Goal: Task Accomplishment & Management: Use online tool/utility

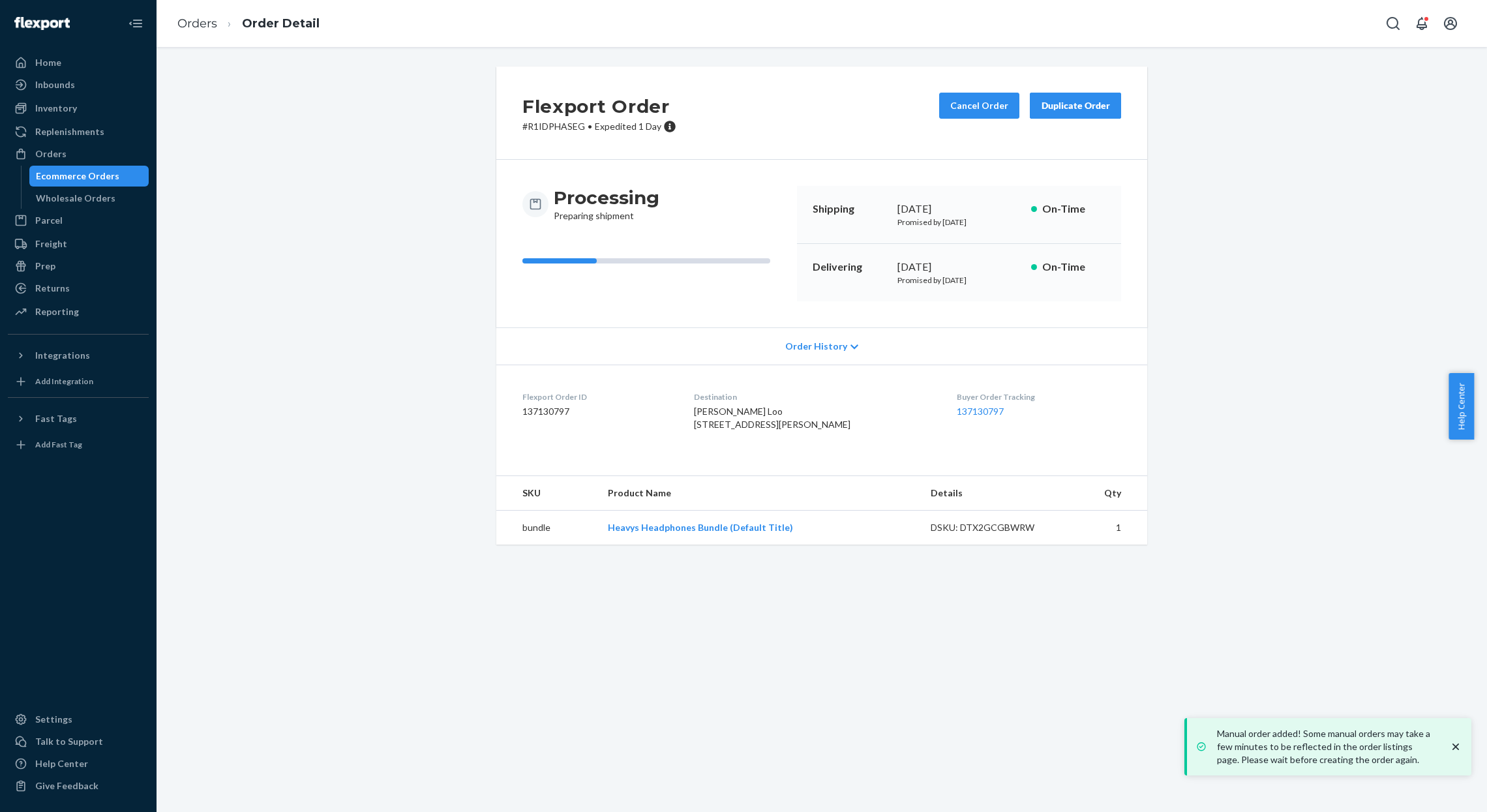
click at [207, 35] on ol "Orders Order Detail" at bounding box center [248, 23] width 163 height 38
click at [208, 21] on link "Orders" at bounding box center [197, 23] width 40 height 15
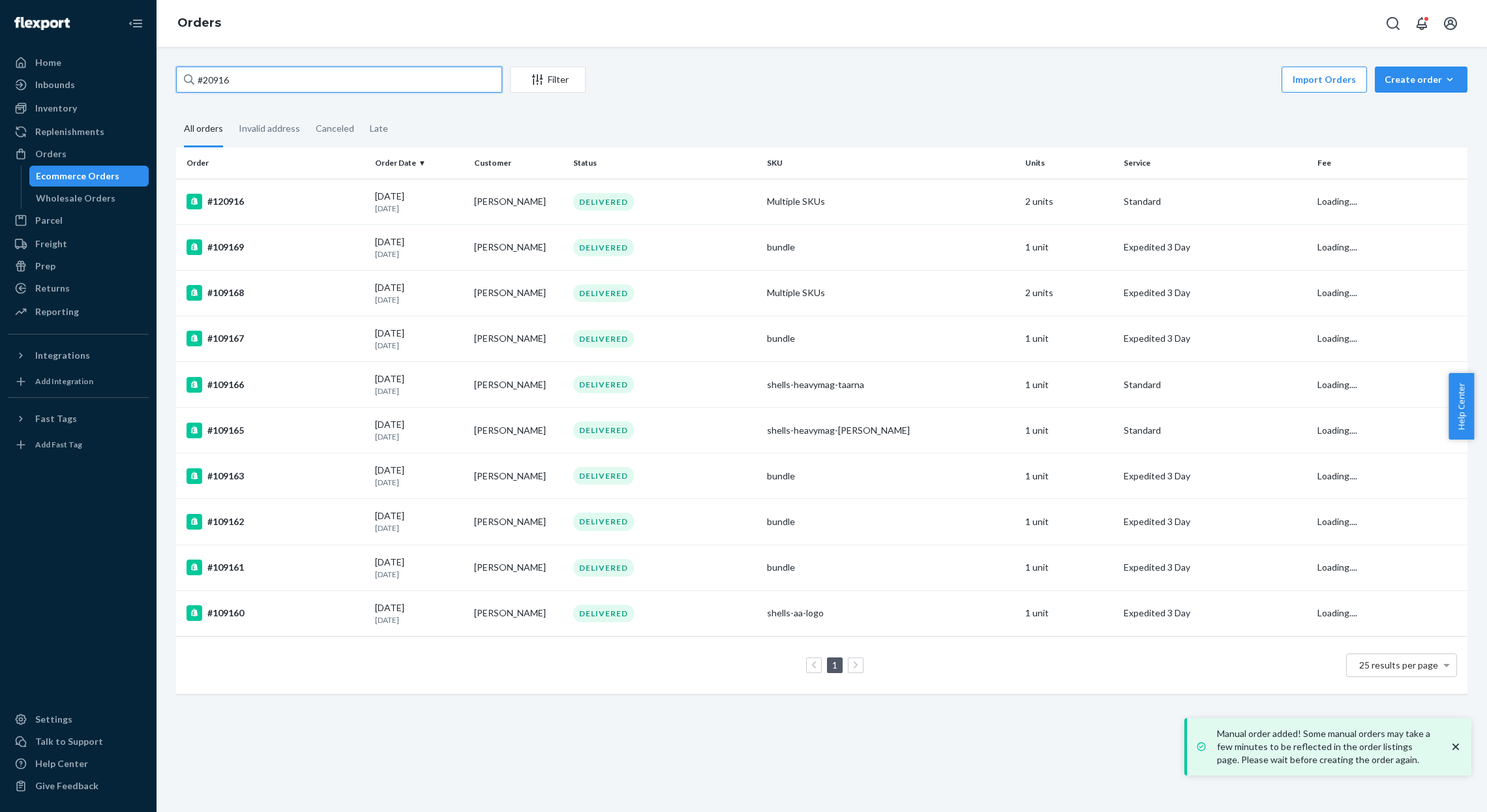
drag, startPoint x: 288, startPoint y: 76, endPoint x: 187, endPoint y: 80, distance: 101.1
click at [187, 80] on div "#20916" at bounding box center [339, 80] width 326 height 26
paste input "118840"
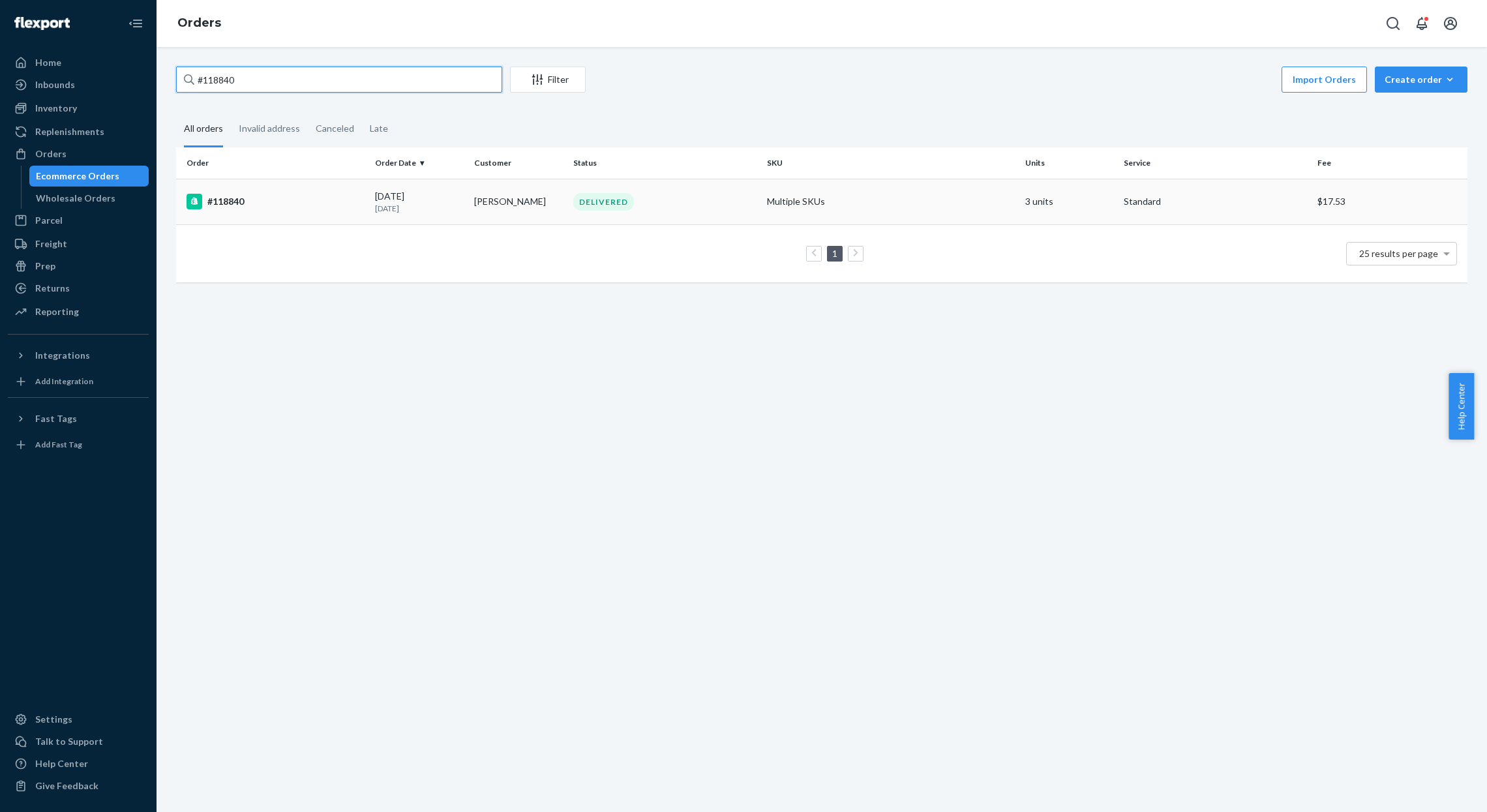
type input "#118840"
click at [341, 182] on td "#118840" at bounding box center [273, 201] width 194 height 46
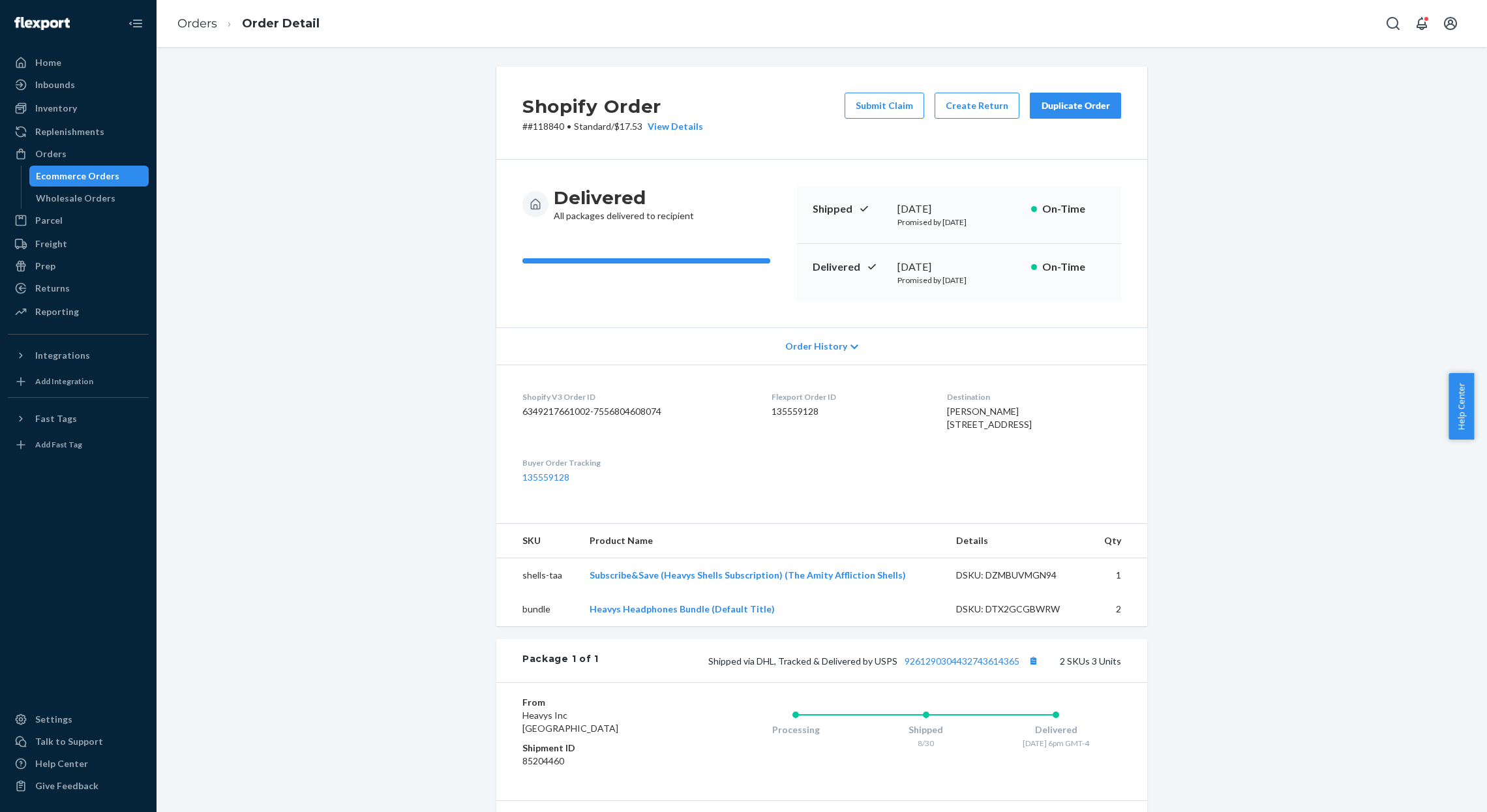
click at [993, 92] on div "Shopify Order # #118840 • Standard / $17.53 View Details Submit Claim Create Re…" at bounding box center [822, 113] width 651 height 93
click at [993, 93] on button "Create Return" at bounding box center [977, 105] width 85 height 26
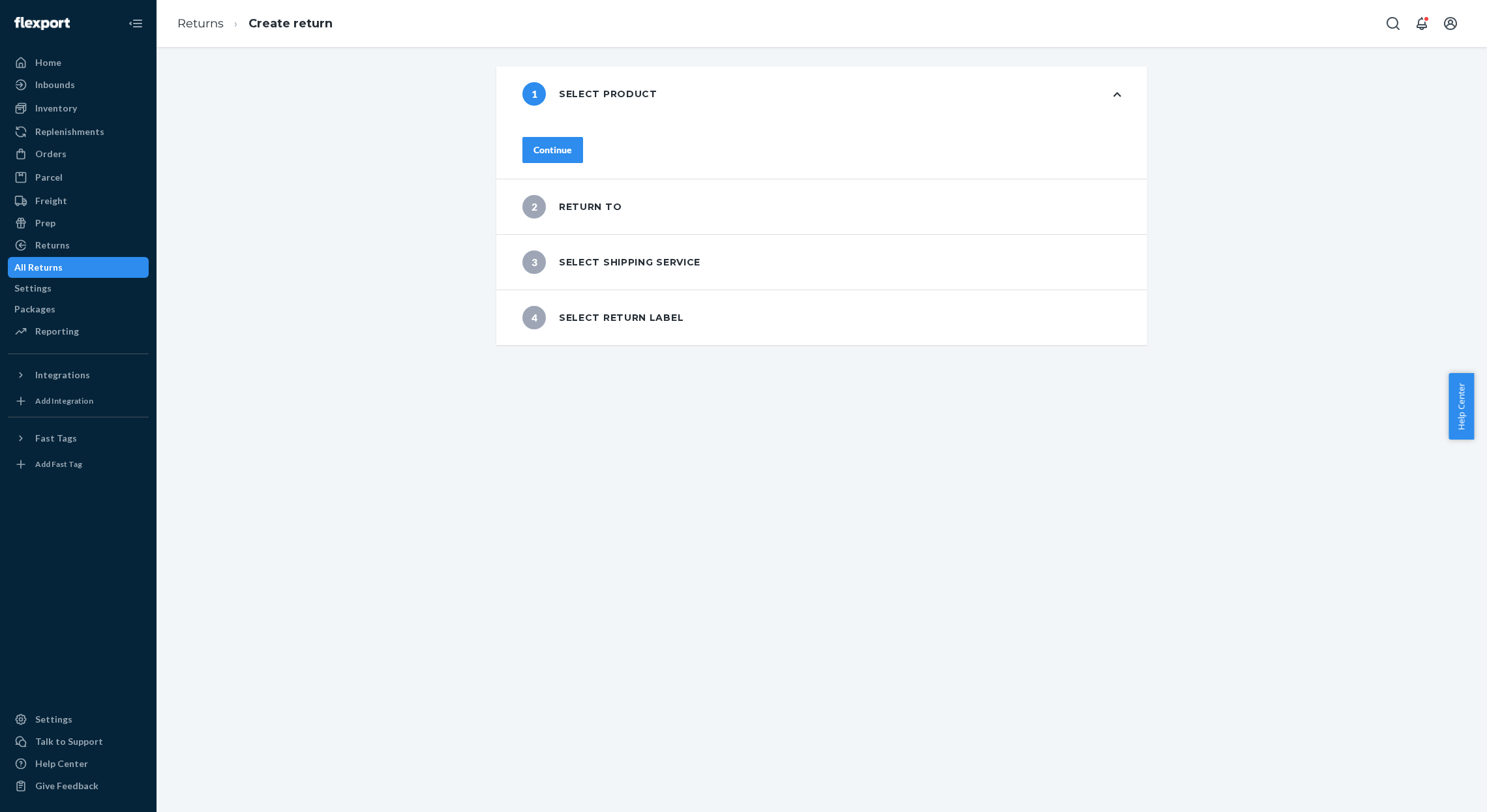
click at [581, 157] on div "Continue" at bounding box center [822, 150] width 651 height 57
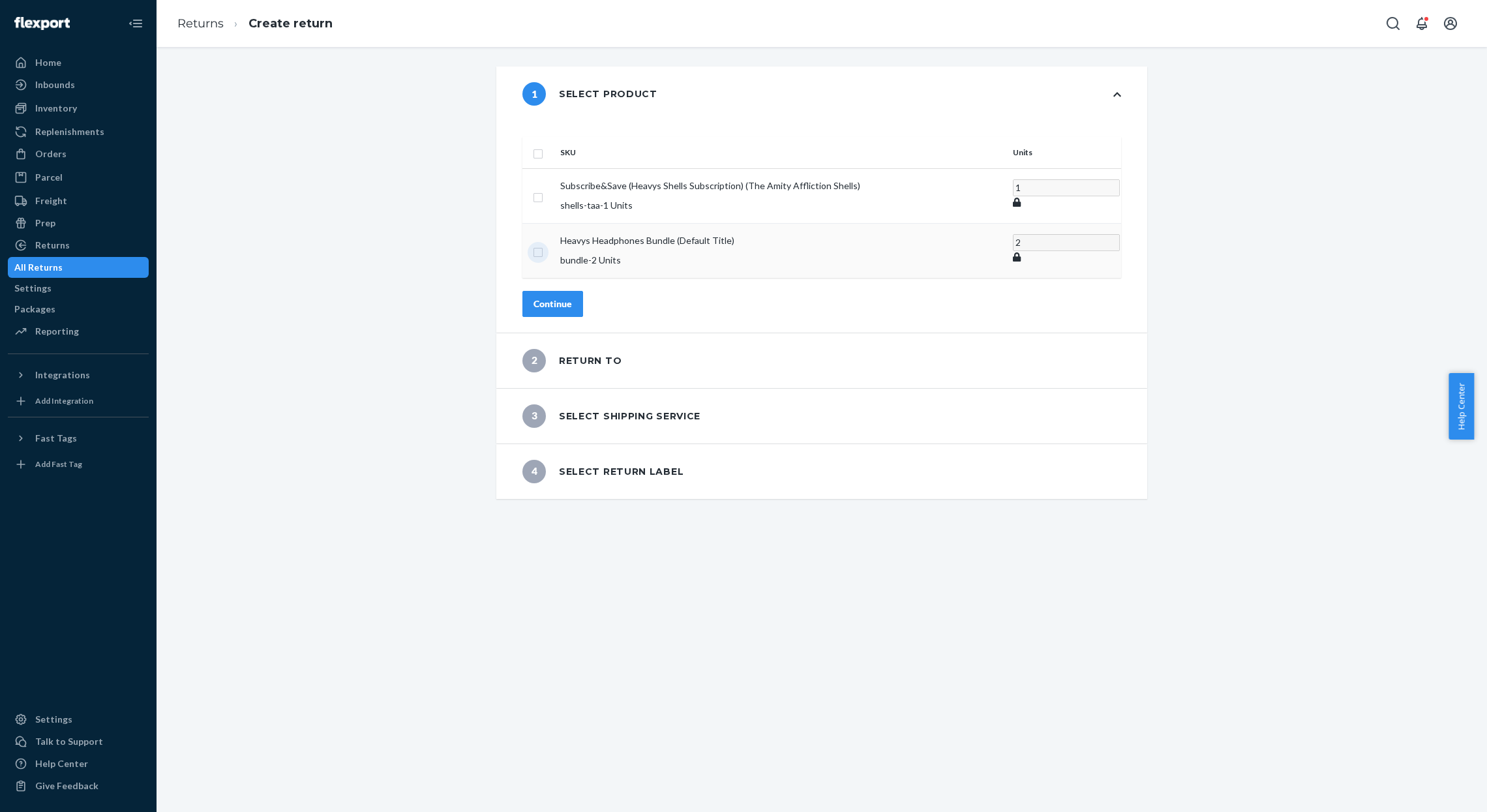
click at [543, 244] on input "checkbox" at bounding box center [538, 251] width 10 height 14
checkbox input "true"
type input "1"
click at [1013, 240] on input "1" at bounding box center [1067, 248] width 107 height 17
click at [572, 297] on div "Continue" at bounding box center [553, 303] width 38 height 13
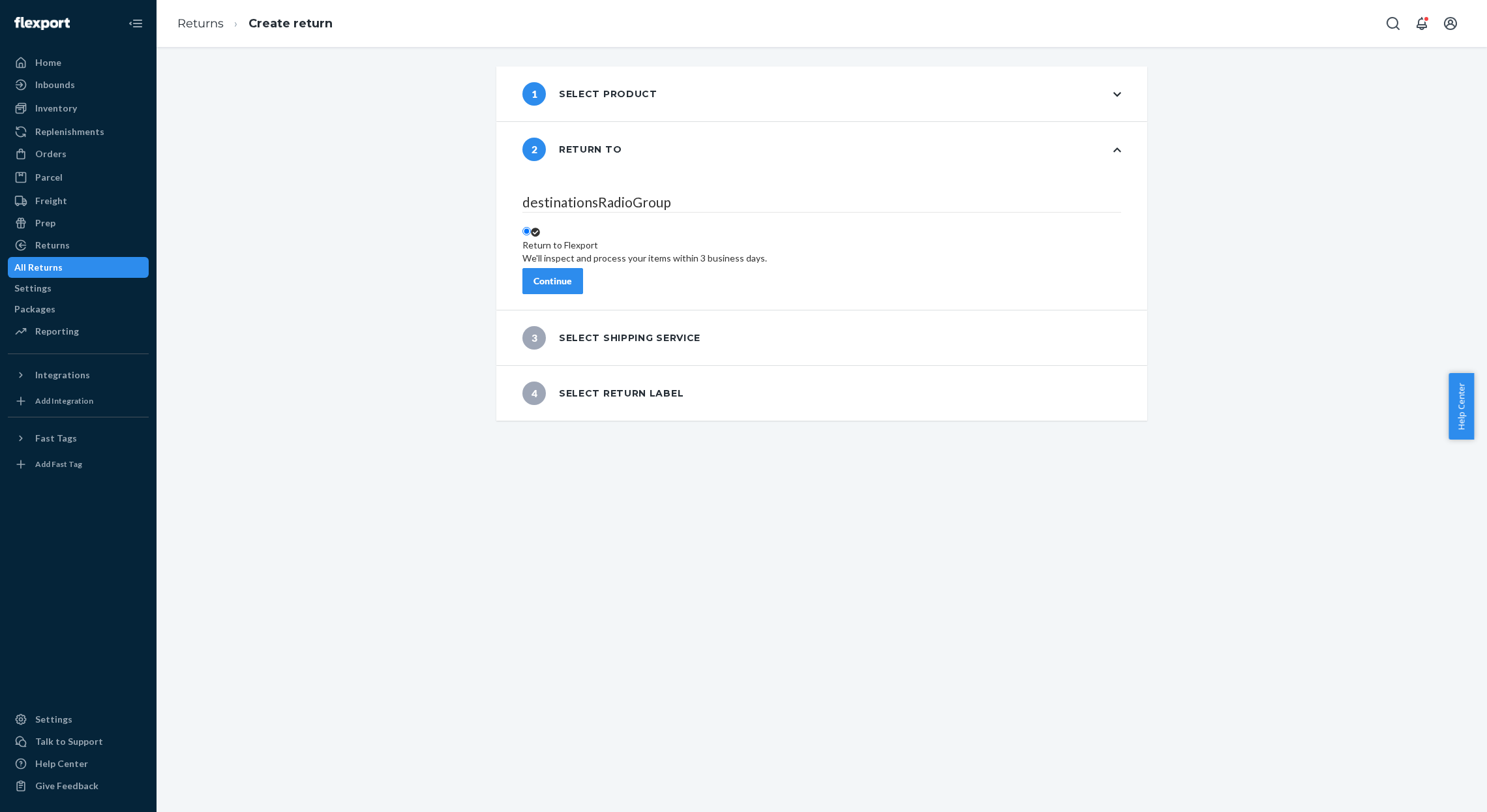
click at [572, 275] on div "Continue" at bounding box center [553, 280] width 38 height 13
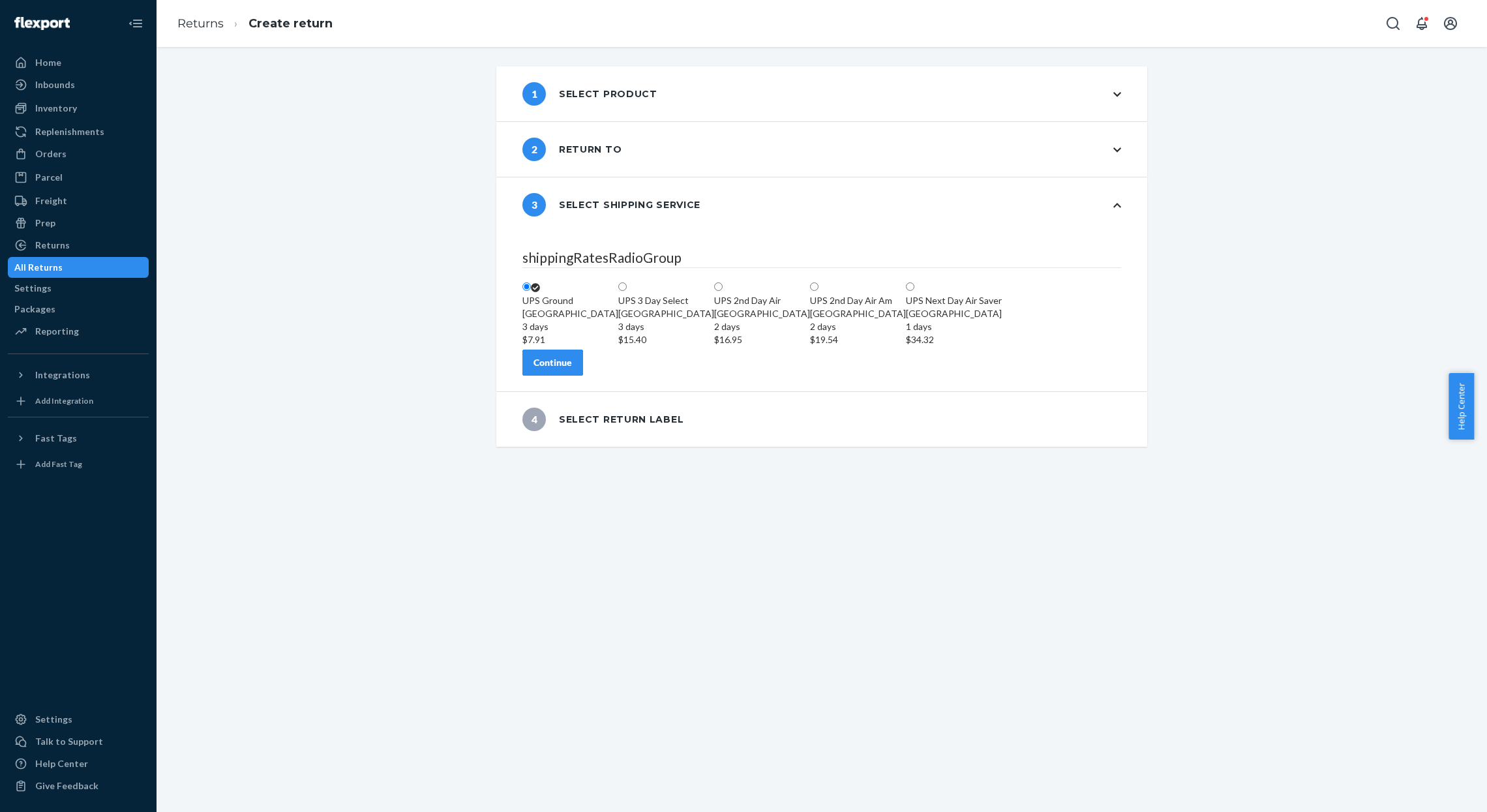
click at [572, 369] on div "Continue" at bounding box center [553, 362] width 38 height 13
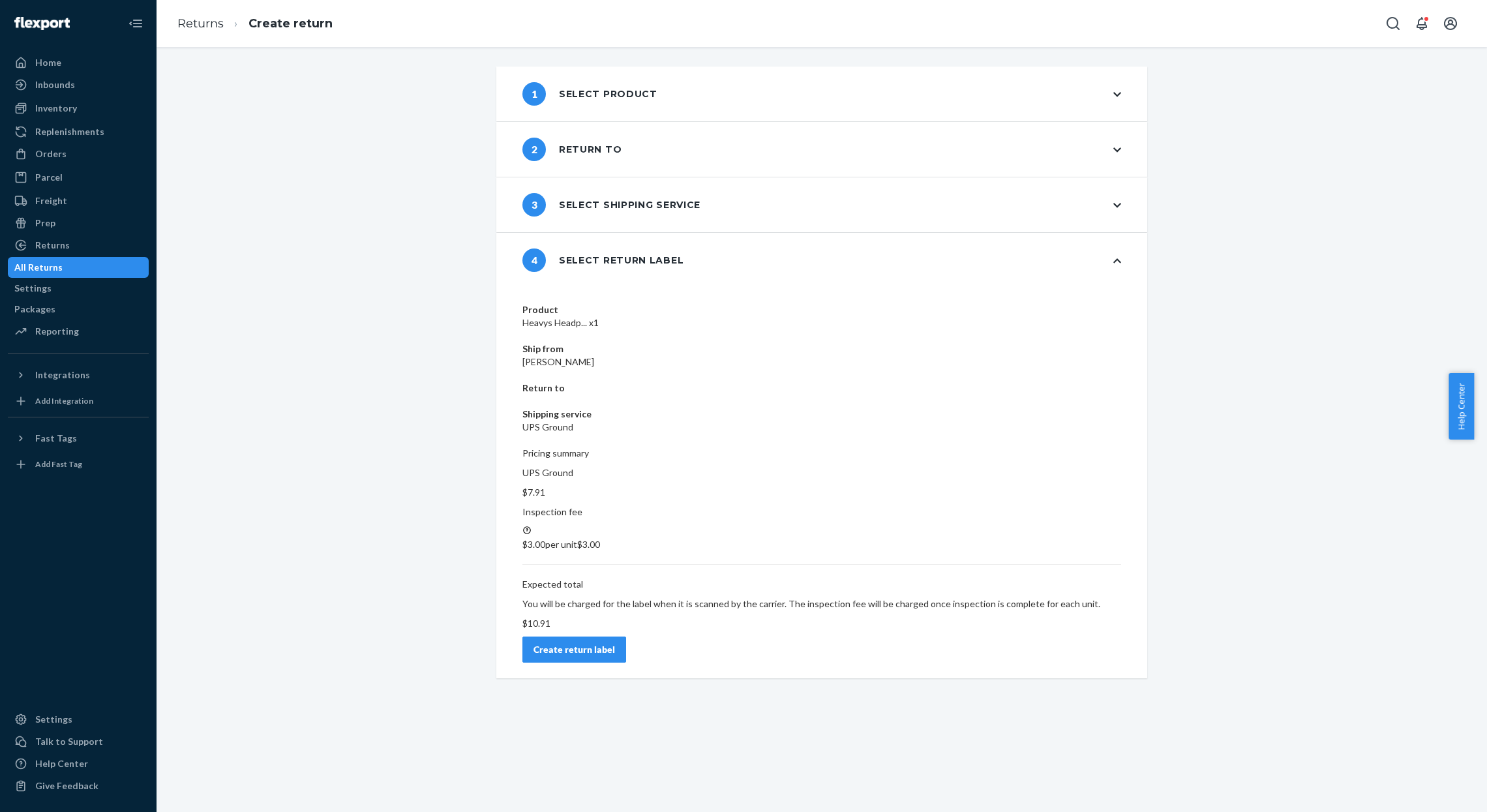
click at [1103, 518] on div "Product Heavys Headp... x1 Ship from [PERSON_NAME] Return to Shipping service U…" at bounding box center [822, 483] width 651 height 391
click at [615, 643] on div "Create return label" at bounding box center [574, 649] width 81 height 13
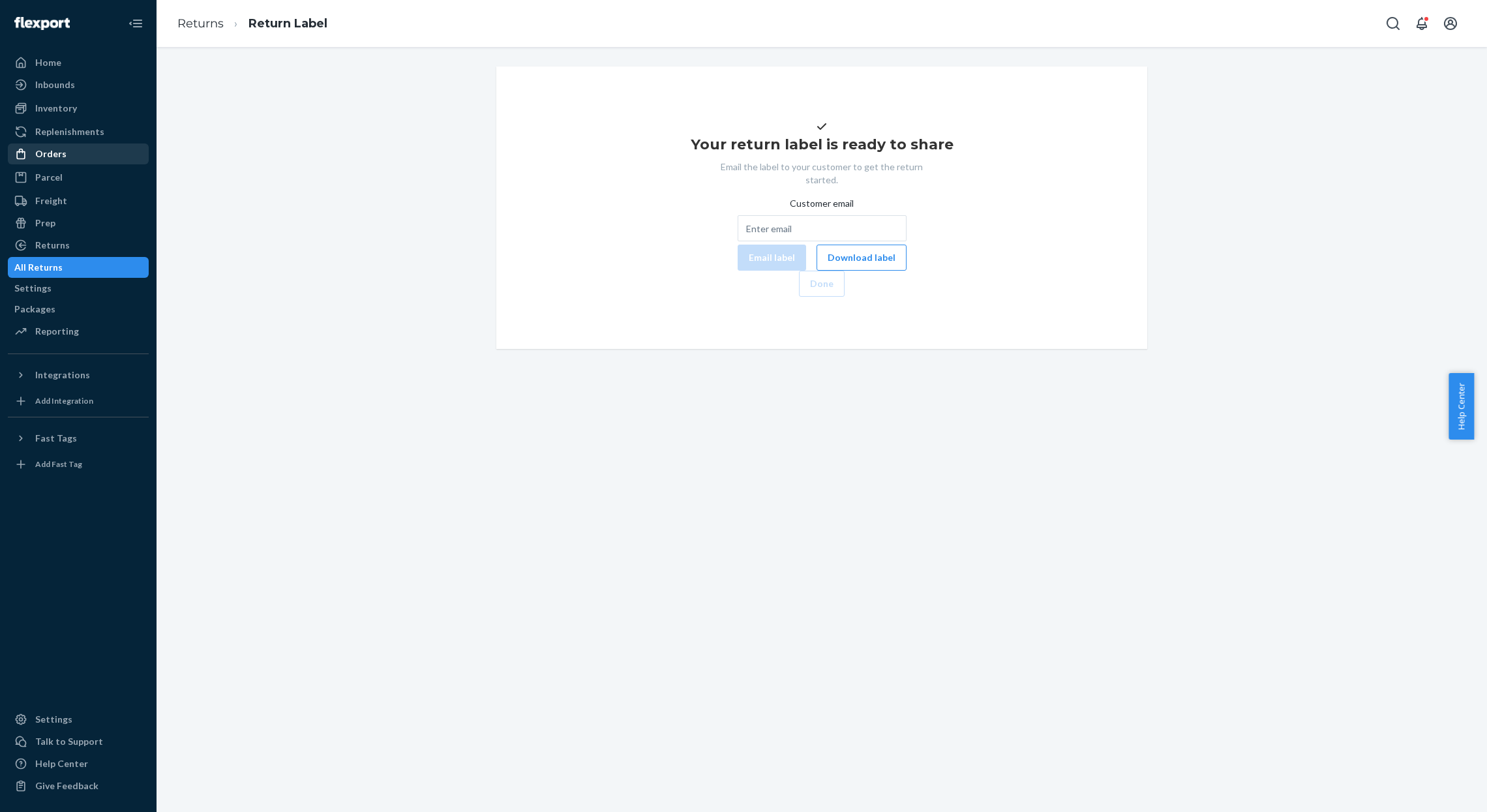
click at [125, 159] on div "Orders" at bounding box center [79, 153] width 138 height 18
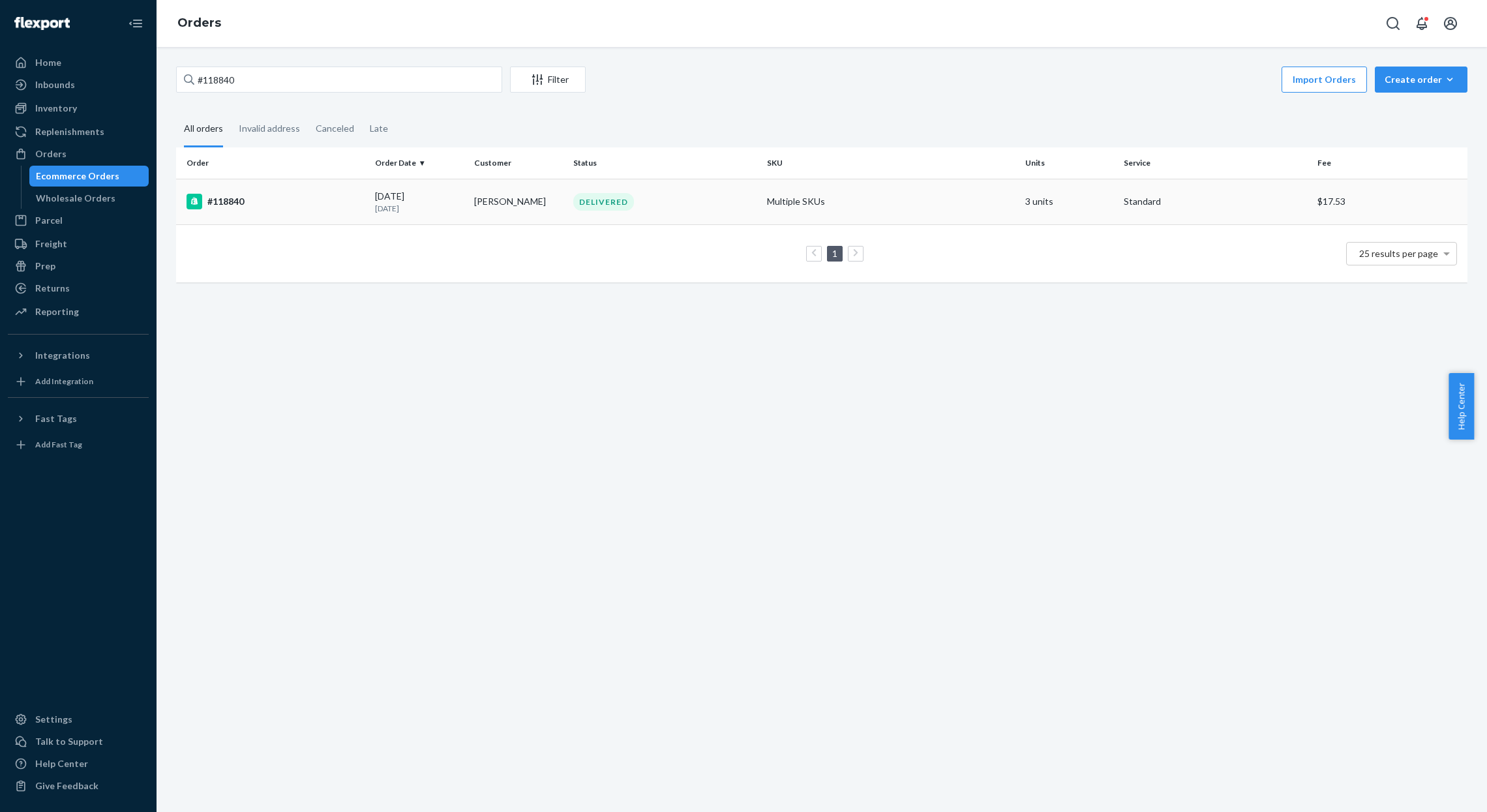
click at [483, 204] on td "[PERSON_NAME]" at bounding box center [518, 201] width 99 height 46
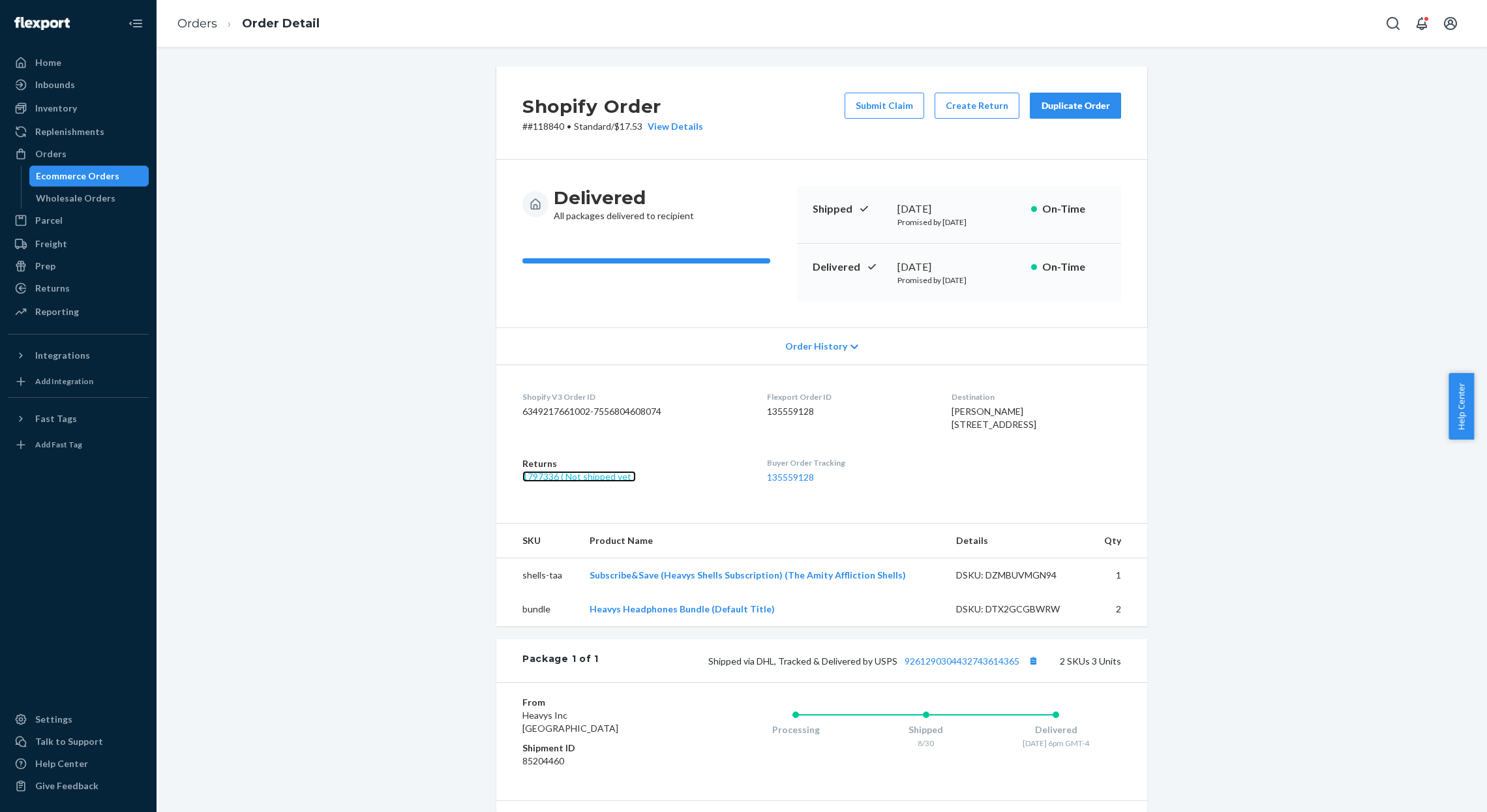
click at [567, 482] on link "1797336 ( Not shipped yet )" at bounding box center [579, 476] width 113 height 11
